Goal: Task Accomplishment & Management: Use online tool/utility

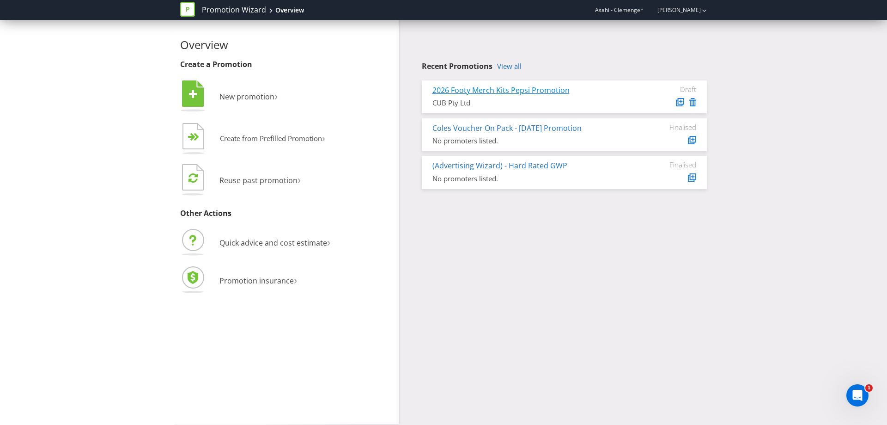
click at [539, 92] on link "2026 Footy Merch Kits Pepsi Promotion" at bounding box center [501, 90] width 137 height 10
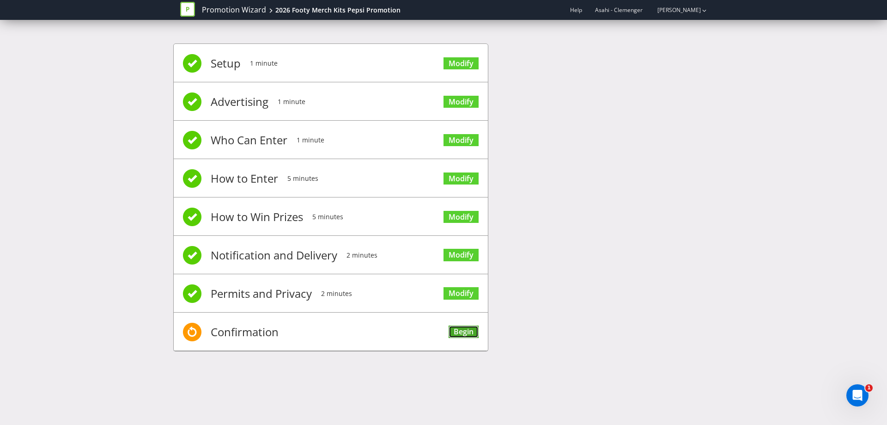
click at [463, 330] on link "Begin" at bounding box center [464, 331] width 30 height 12
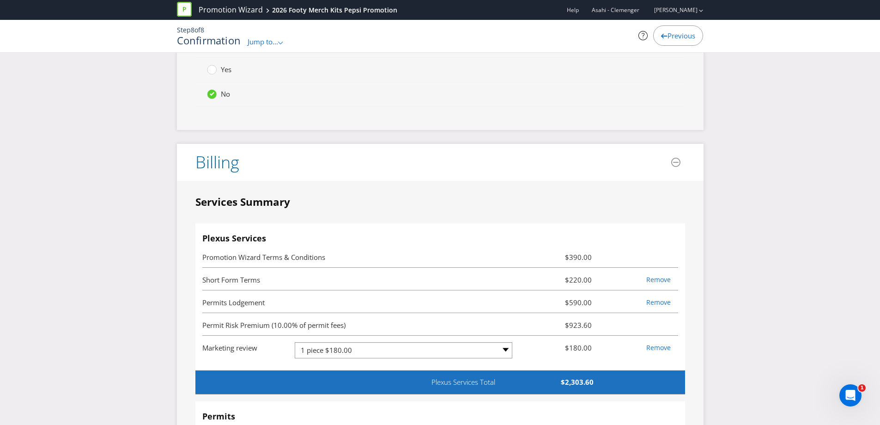
scroll to position [2244, 0]
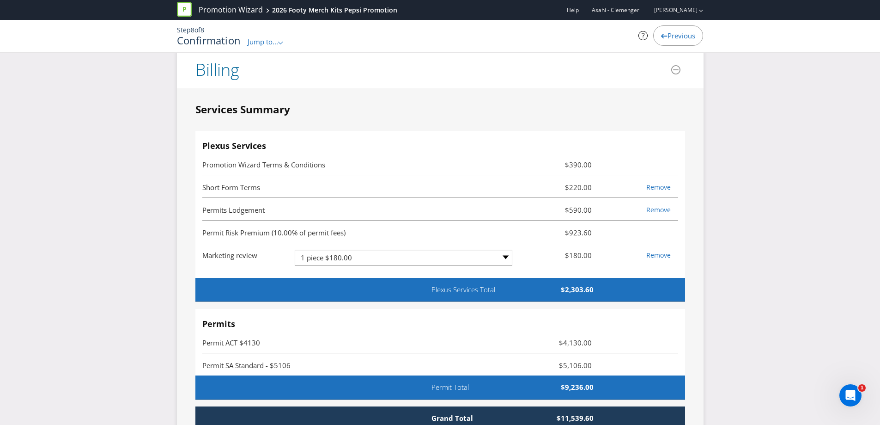
click at [439, 240] on li "Permit Risk Premium (10.00% of permit fees) $923.60" at bounding box center [440, 231] width 476 height 23
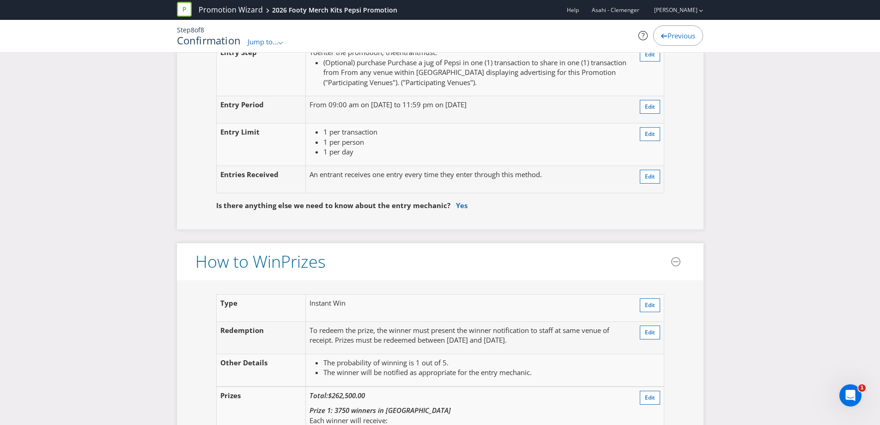
scroll to position [642, 0]
